Goal: Check status: Check status

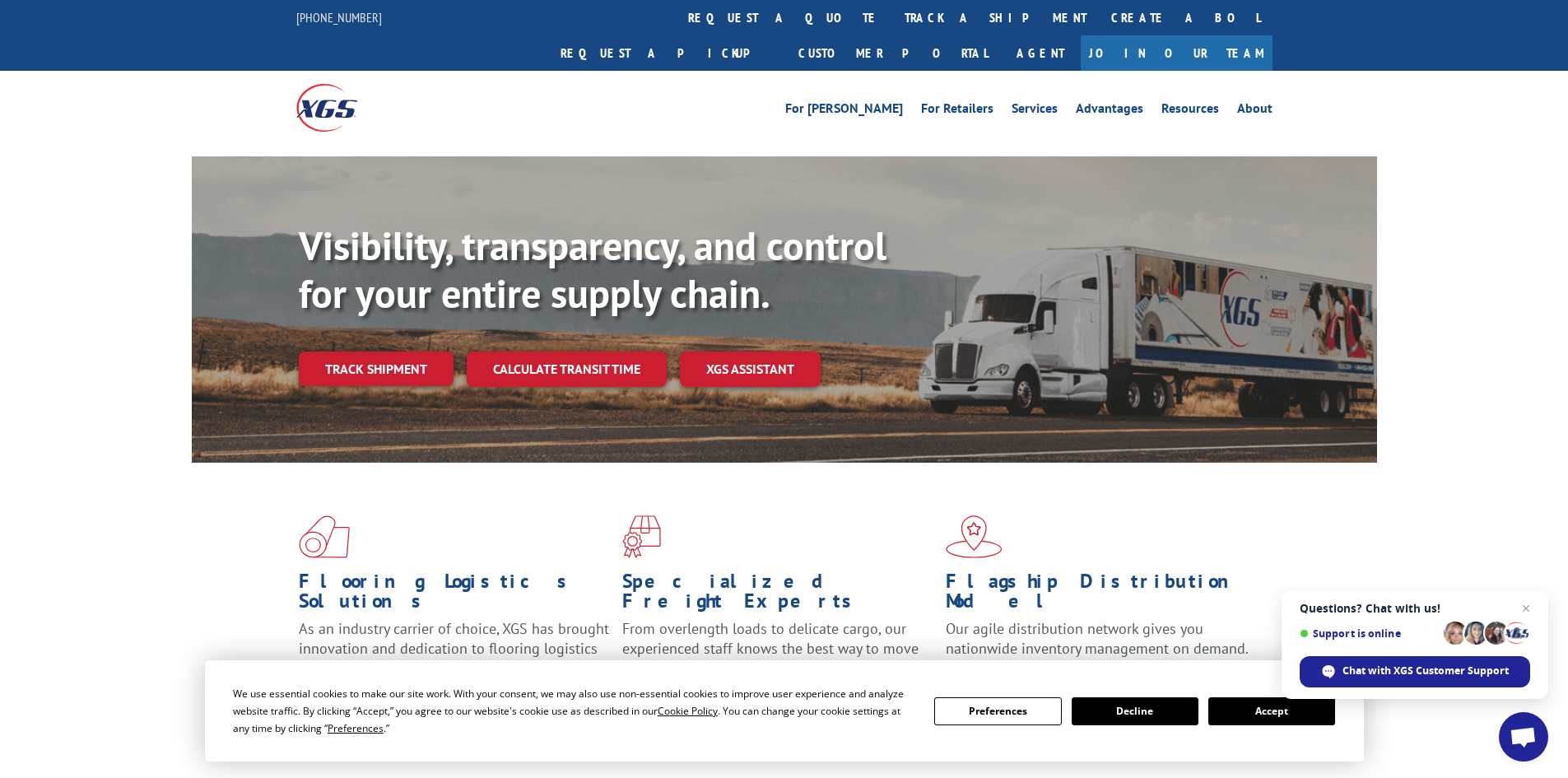
click at [892, 23] on link "track a shipment" at bounding box center [995, 17] width 207 height 36
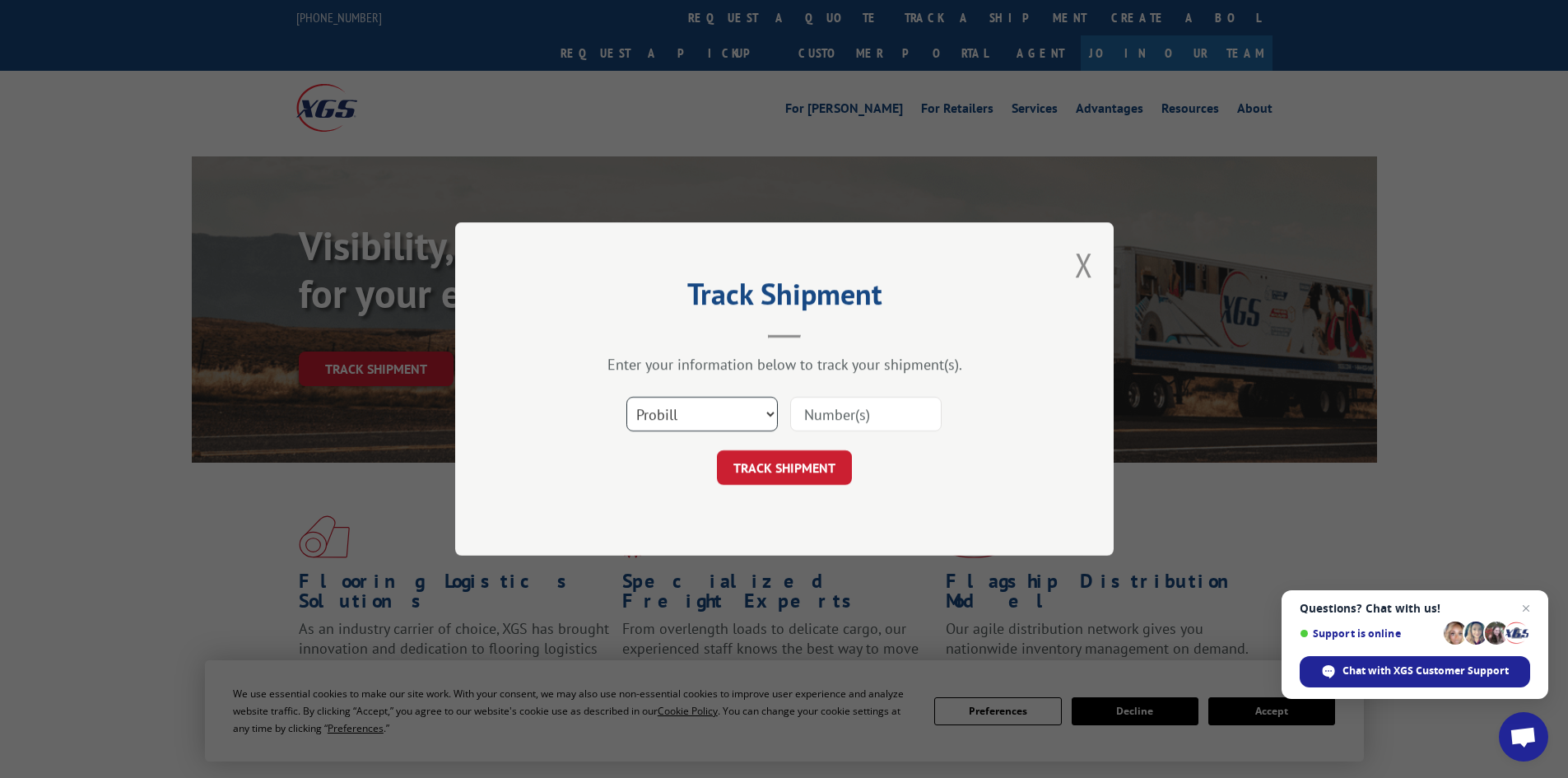
click at [770, 410] on select "Select category... Probill BOL PO" at bounding box center [702, 414] width 152 height 35
select select "bol"
click at [626, 397] on select "Select category... Probill BOL PO" at bounding box center [702, 414] width 152 height 35
click at [887, 408] on input at bounding box center [865, 414] width 152 height 35
type input "6862015"
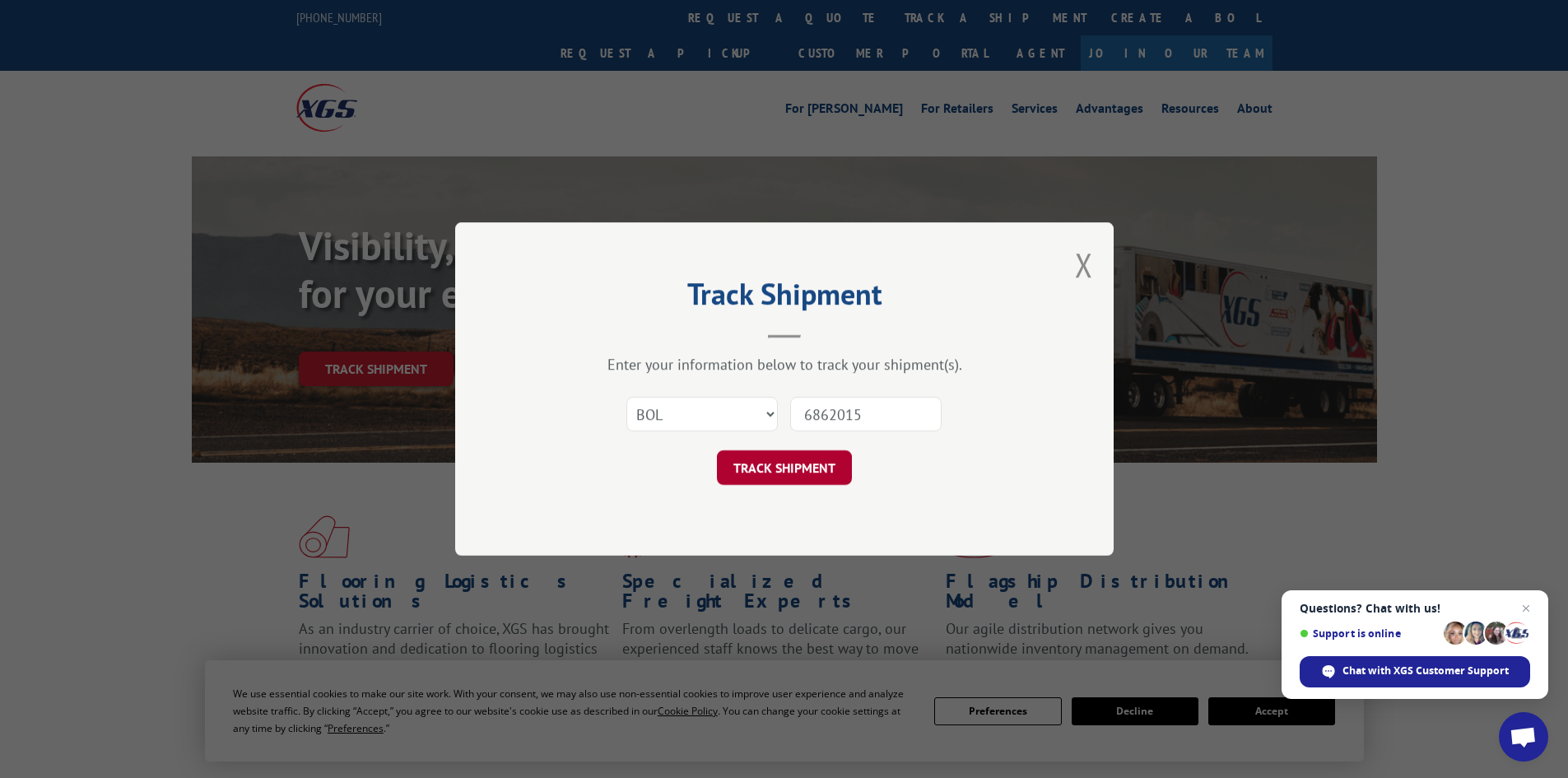
click at [797, 465] on button "TRACK SHIPMENT" at bounding box center [784, 468] width 135 height 35
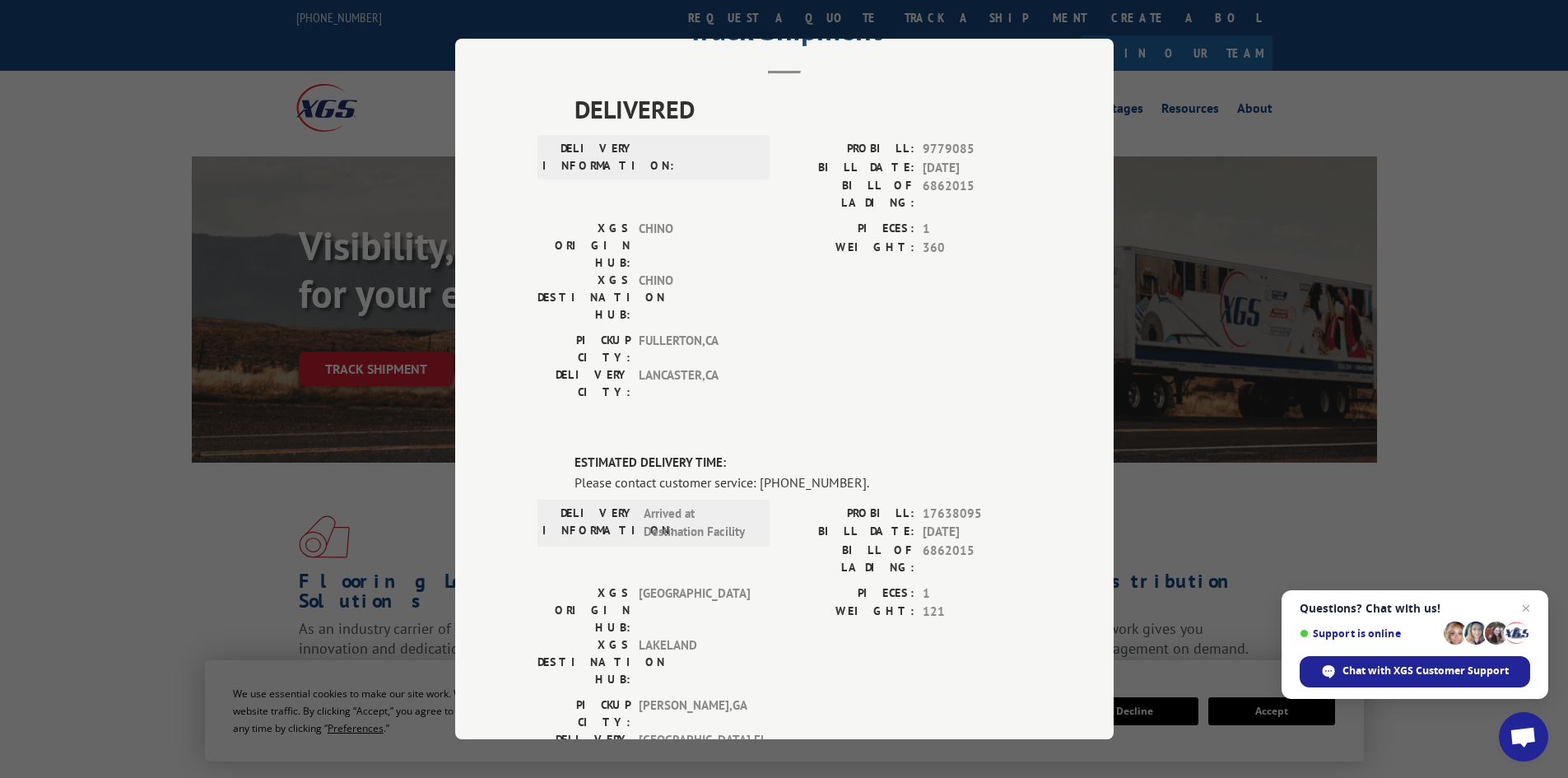
scroll to position [107, 0]
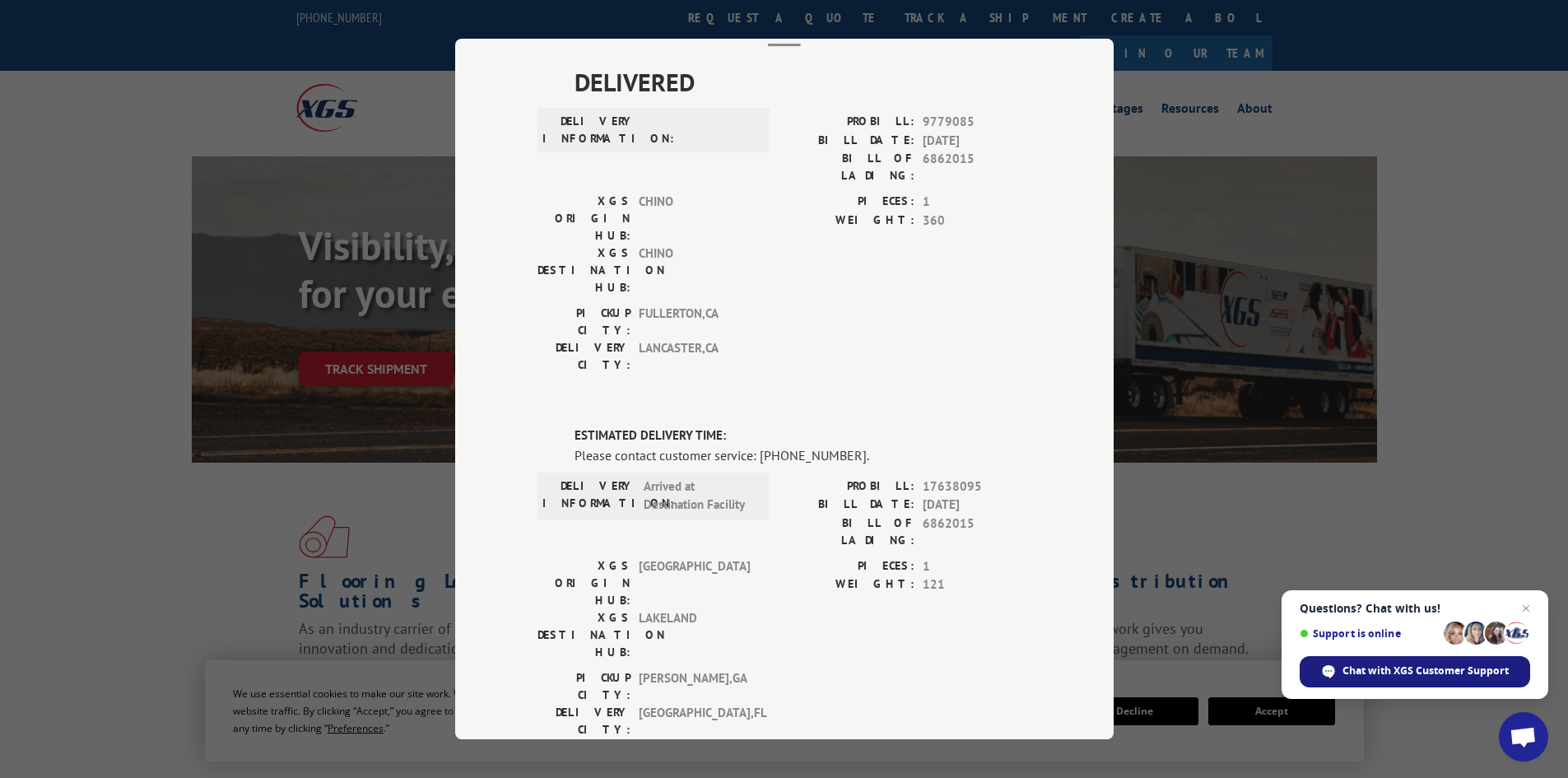
click at [1375, 672] on span "Chat with XGS Customer Support" at bounding box center [1425, 671] width 166 height 15
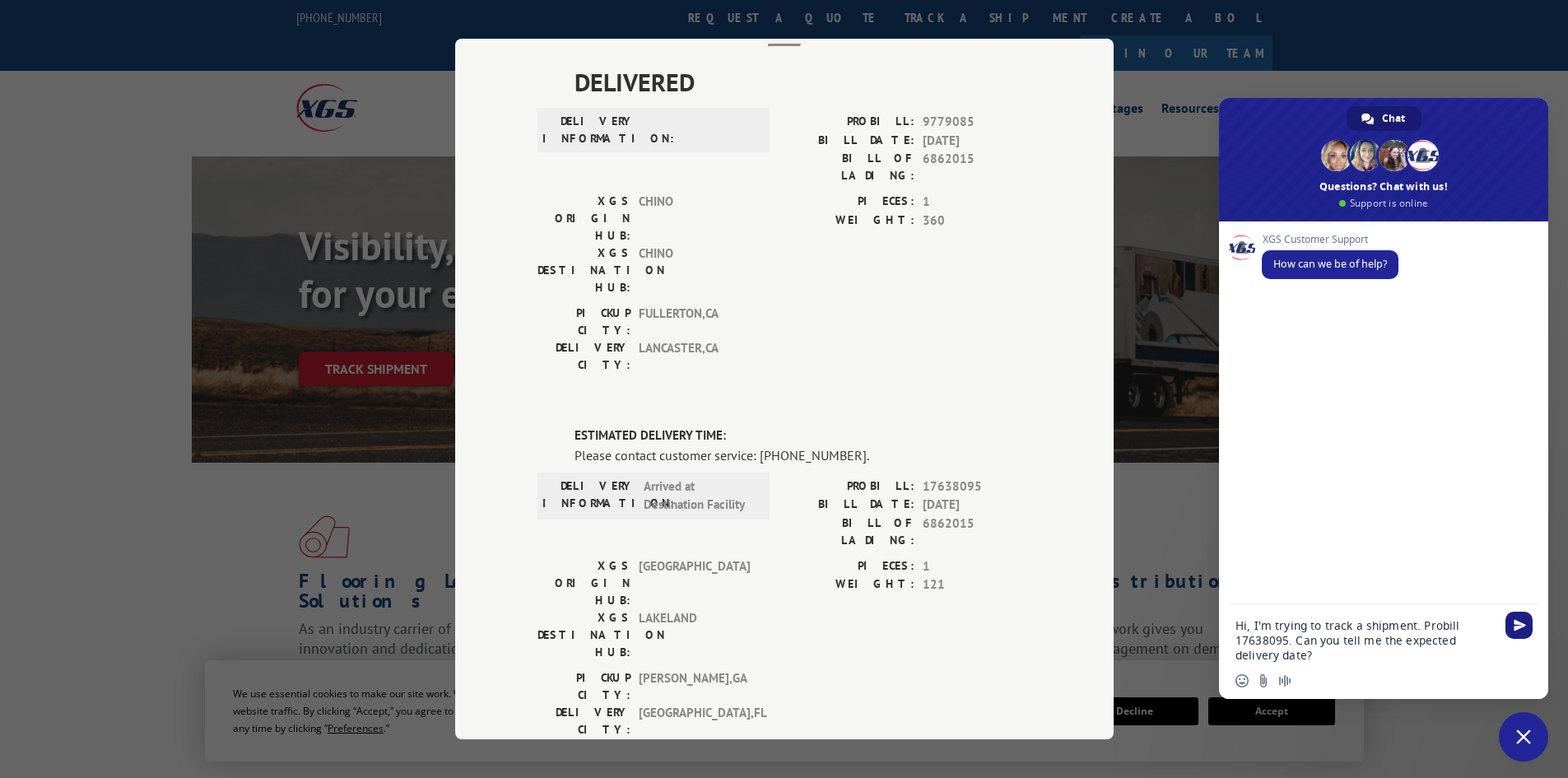
type textarea "Hi, I'm trying to track a shipment. Probill 17638095. Can you tell me the expec…"
click at [1517, 629] on span "Send" at bounding box center [1519, 625] width 12 height 12
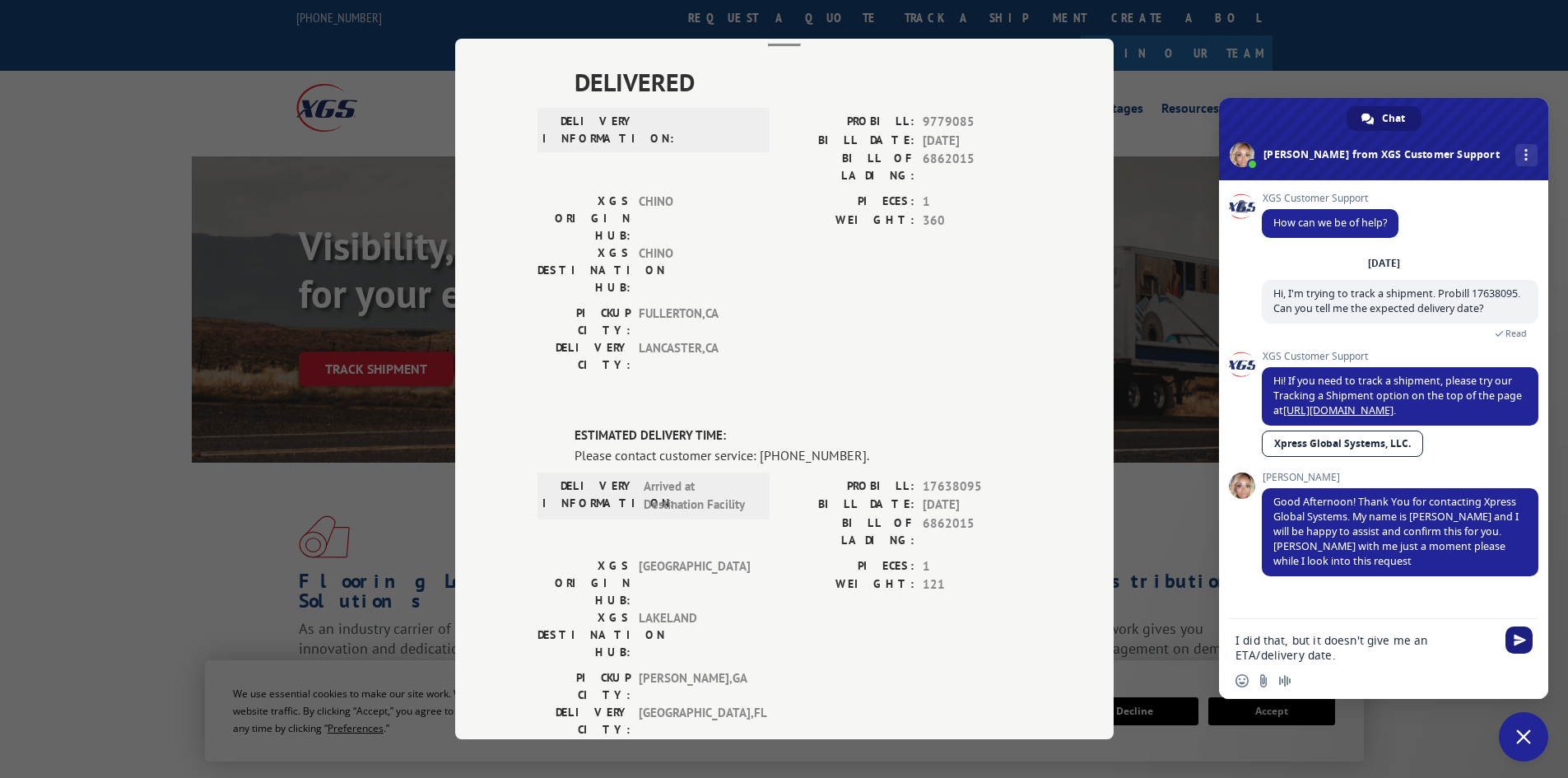
type textarea "I did that, but it doesn't give me an ETA/delivery date."
click at [1525, 641] on span "Send" at bounding box center [1519, 639] width 12 height 12
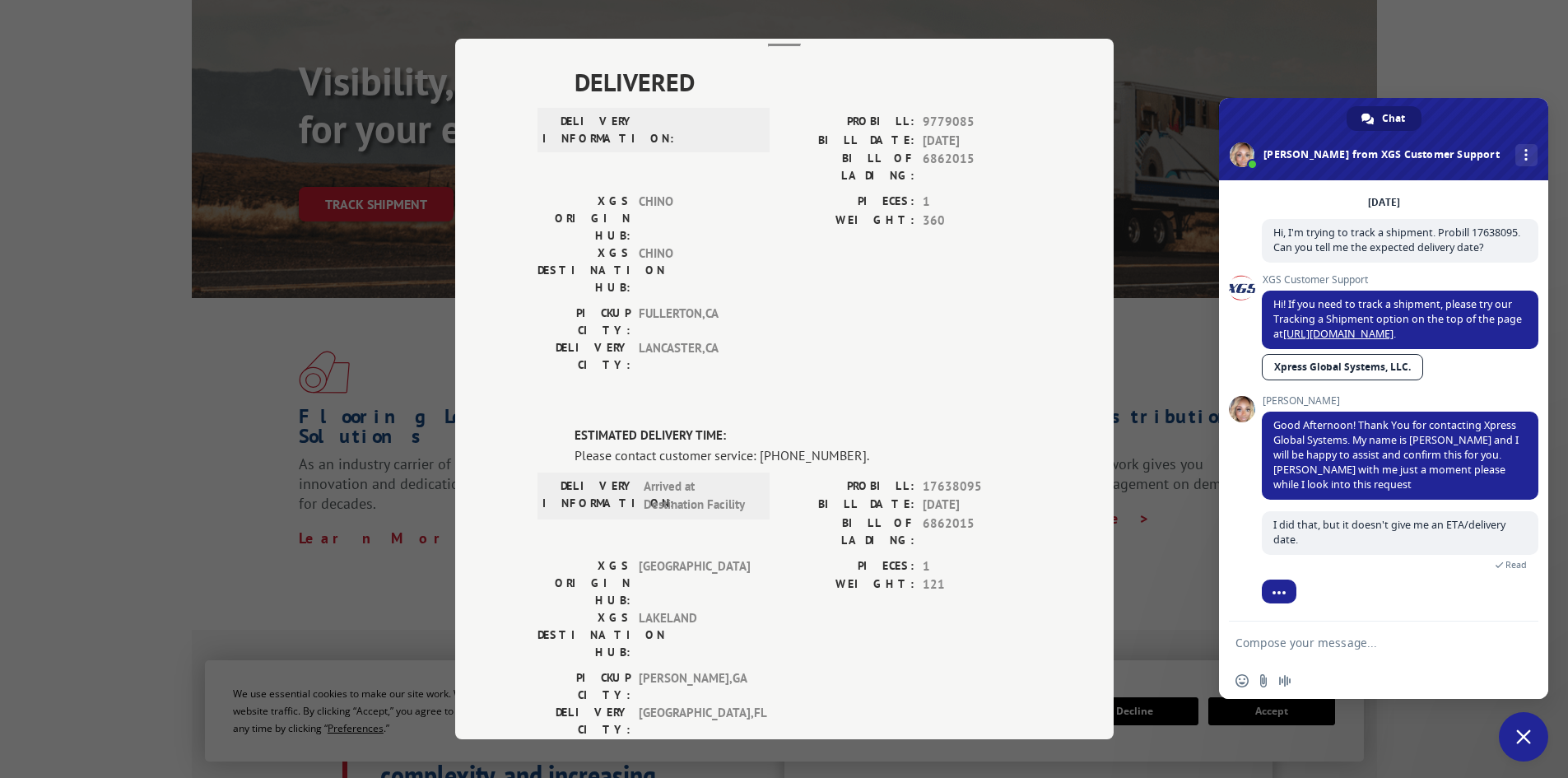
scroll to position [115, 0]
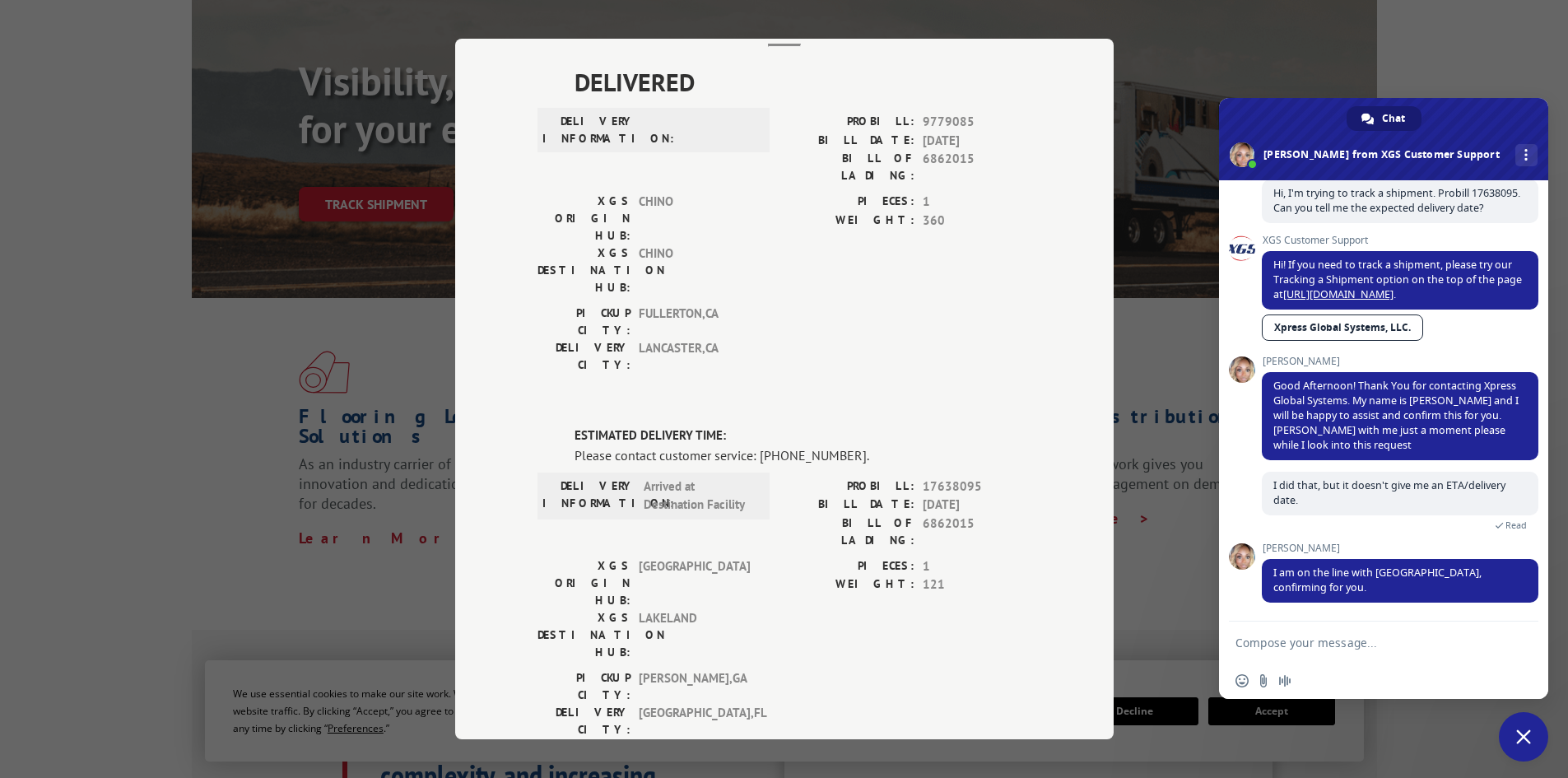
click at [1328, 645] on textarea "Compose your message..." at bounding box center [1365, 643] width 260 height 15
type textarea "I appreciate it!"
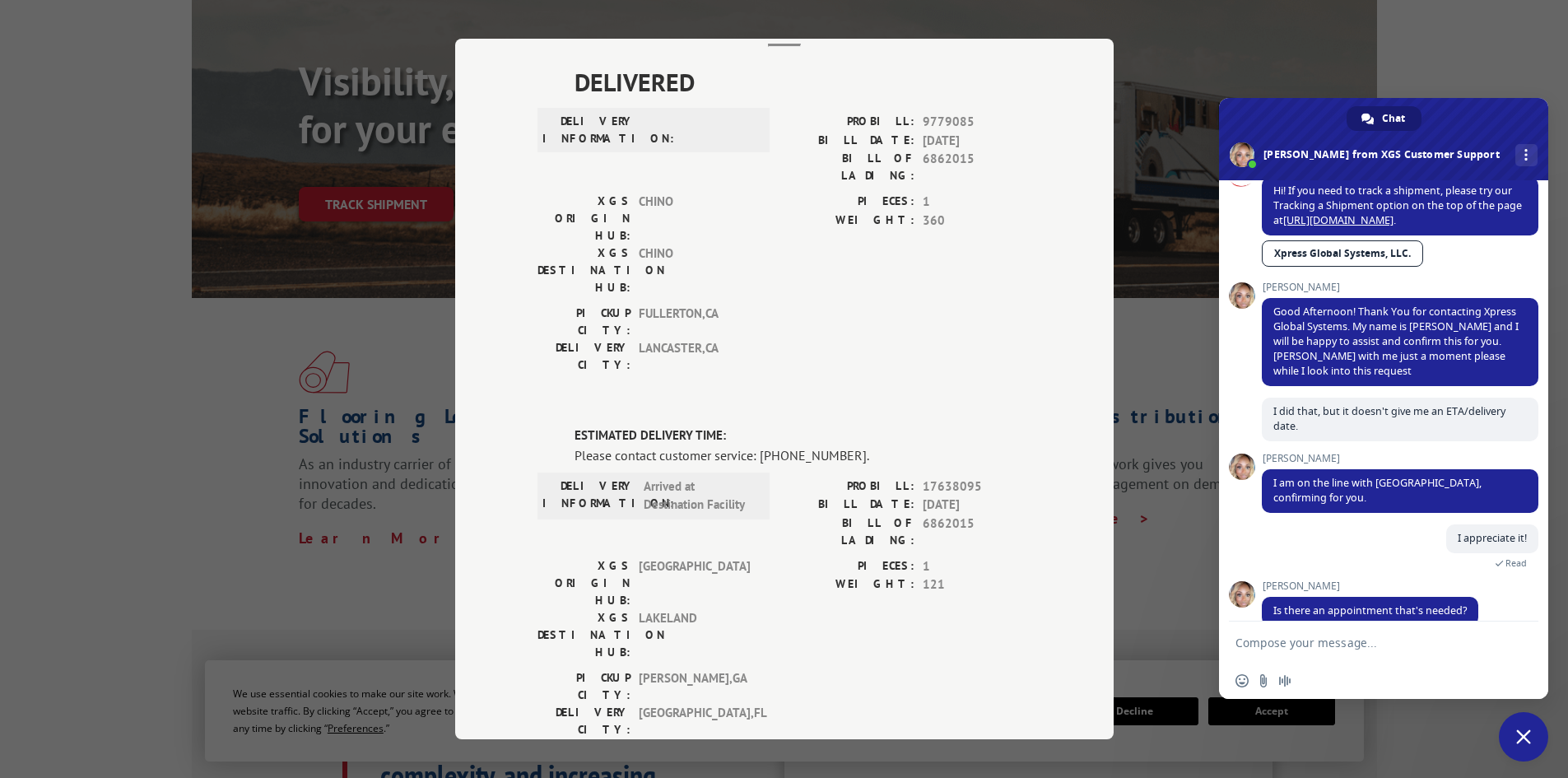
scroll to position [212, 0]
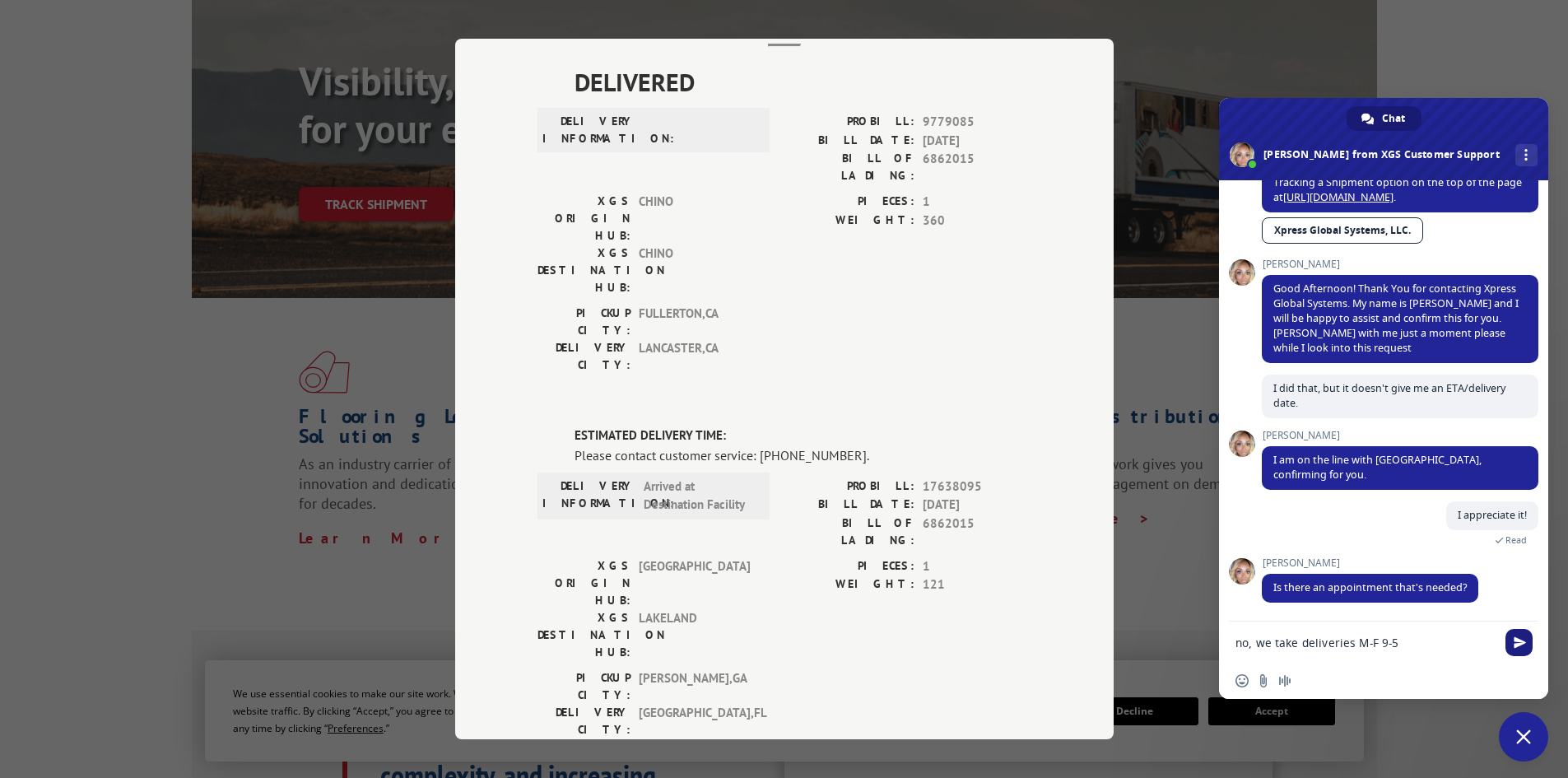
type textarea "no, we take deliveries M-F 9-5"
click at [1517, 644] on span "Send" at bounding box center [1519, 642] width 12 height 12
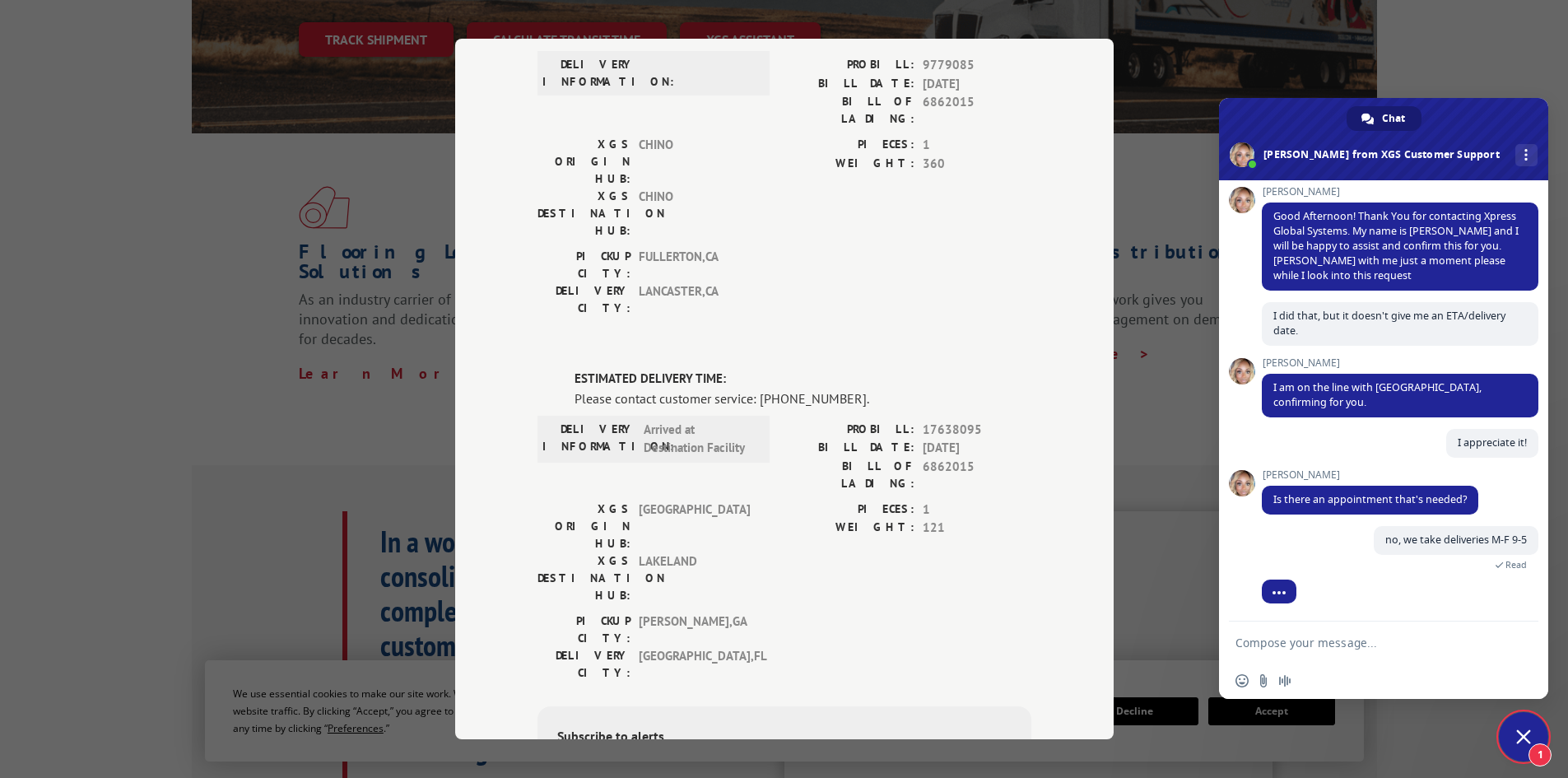
scroll to position [339, 0]
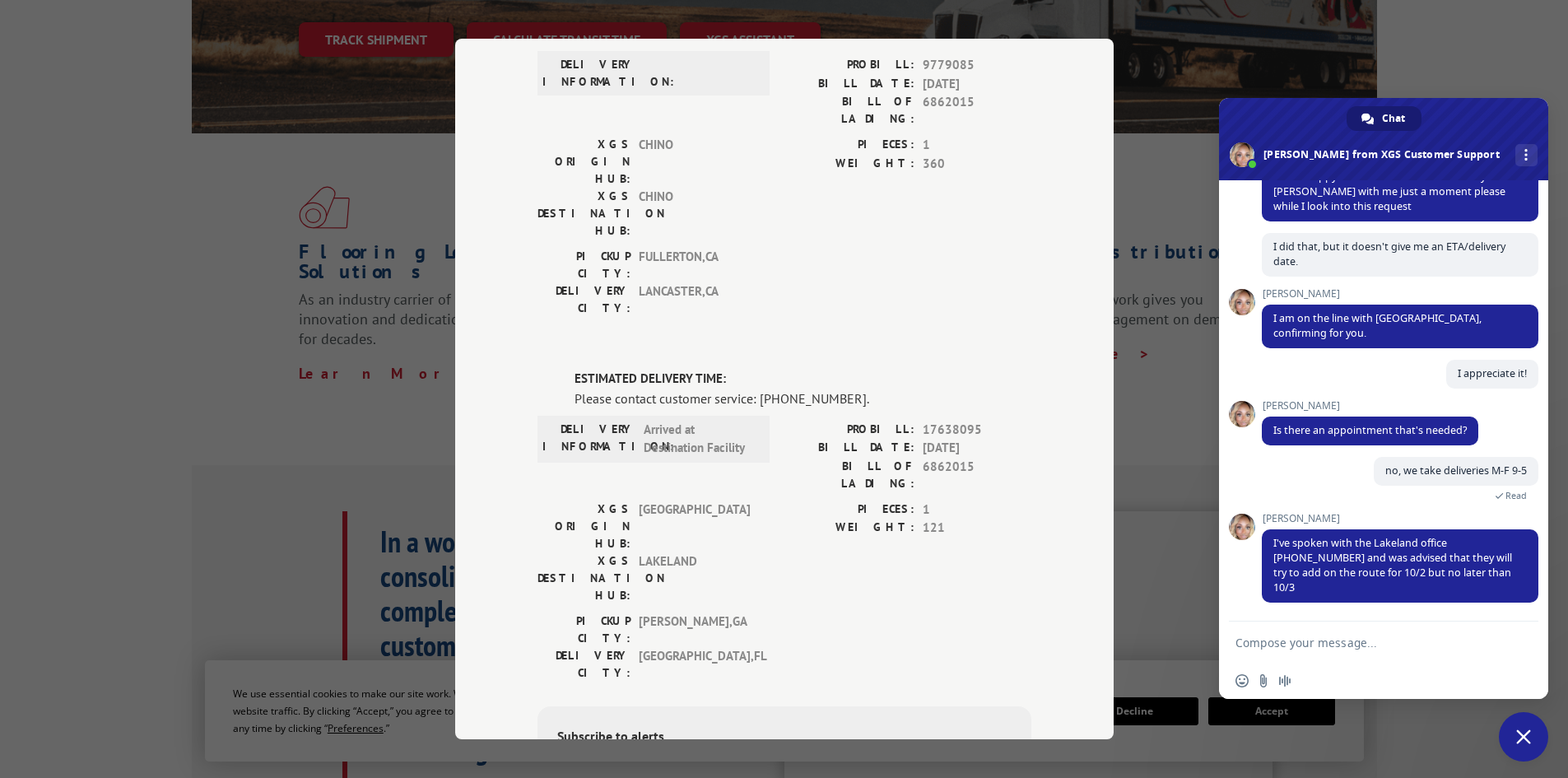
click at [1319, 637] on textarea "Compose your message..." at bounding box center [1365, 643] width 260 height 15
type textarea "ok, great! Thank you!"
click at [1515, 646] on span "Send" at bounding box center [1519, 642] width 12 height 12
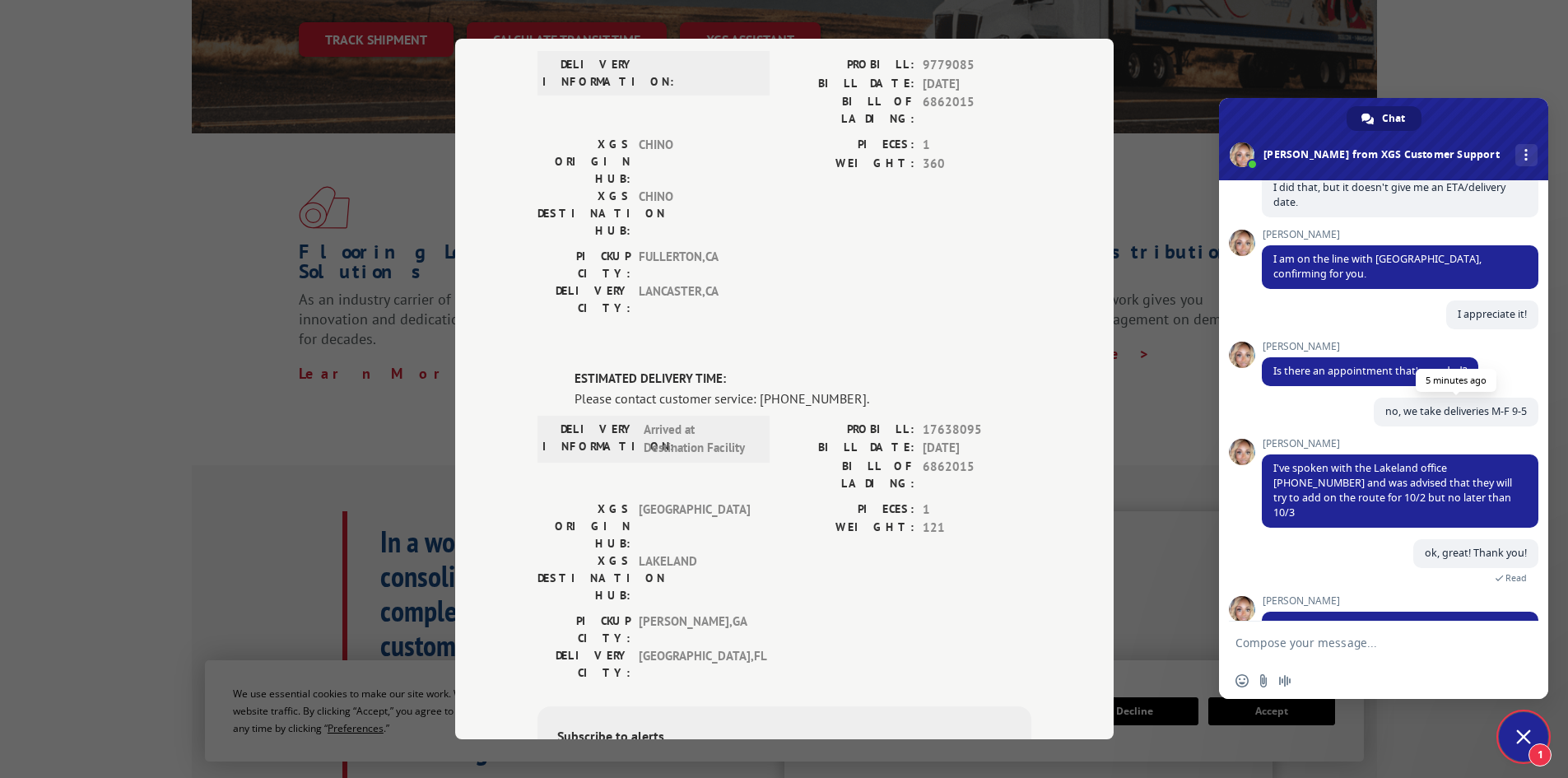
scroll to position [545, 0]
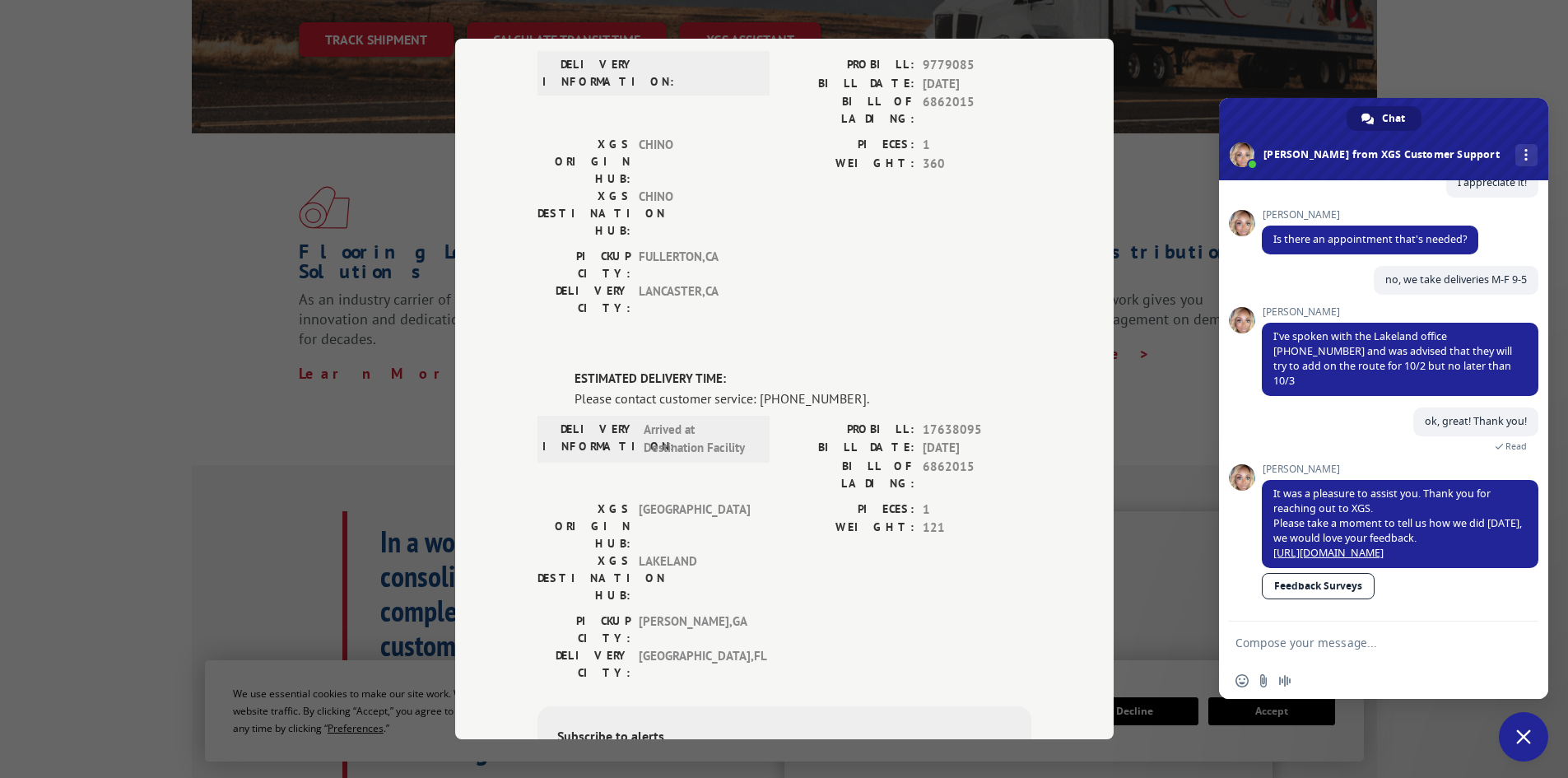
click at [1311, 589] on link "Feedback Surveys" at bounding box center [1318, 586] width 113 height 27
